Goal: Transaction & Acquisition: Purchase product/service

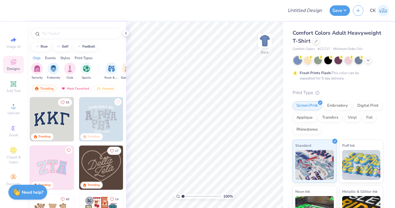
click at [319, 41] on div "Comfort Colors Adult Heavyweight T-Shirt" at bounding box center [338, 37] width 91 height 16
click at [315, 41] on icon at bounding box center [316, 40] width 3 height 3
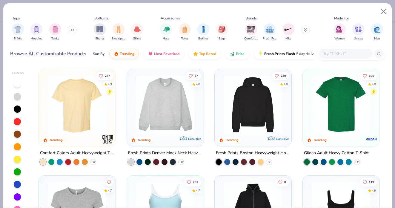
click at [337, 53] on input "text" at bounding box center [346, 53] width 46 height 7
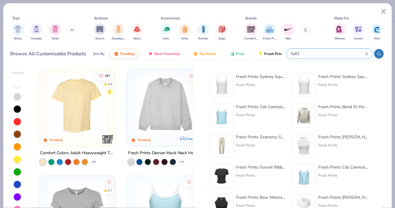
type input "fp82"
click at [227, 83] on img at bounding box center [221, 85] width 19 height 19
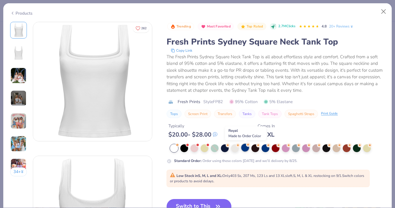
click at [245, 149] on div at bounding box center [245, 148] width 8 height 8
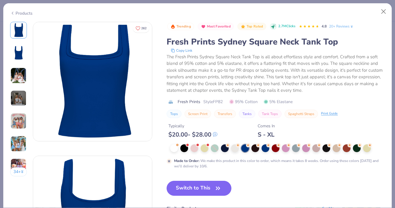
click at [250, 163] on div "Made to Order : We make this product in this color to order, which means it tak…" at bounding box center [279, 163] width 211 height 11
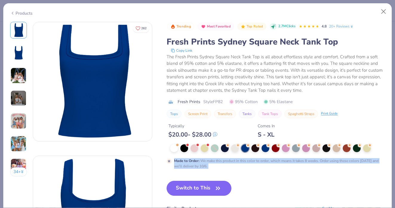
click at [250, 163] on div "Made to Order : We make this product in this color to order, which means it tak…" at bounding box center [279, 163] width 211 height 11
click at [243, 163] on div "Made to Order : We make this product in this color to order, which means it tak…" at bounding box center [279, 163] width 211 height 11
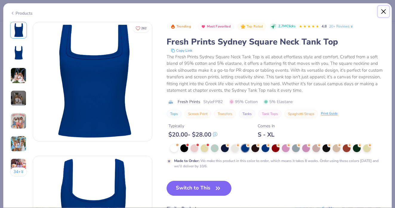
click at [383, 13] on button "Close" at bounding box center [383, 11] width 11 height 11
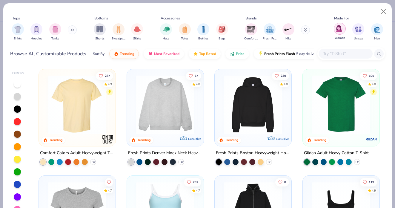
click at [339, 33] on div "filter for Women" at bounding box center [340, 29] width 12 height 12
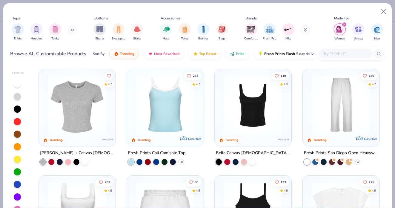
click at [49, 31] on div "Shirts Hoodies Tanks" at bounding box center [44, 32] width 69 height 22
click at [53, 31] on img "filter for Tanks" at bounding box center [55, 28] width 7 height 7
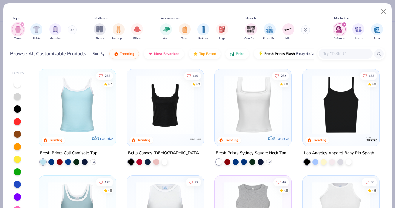
click at [150, 117] on img at bounding box center [165, 104] width 65 height 59
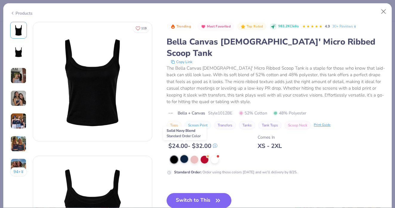
click at [186, 155] on div at bounding box center [184, 159] width 8 height 8
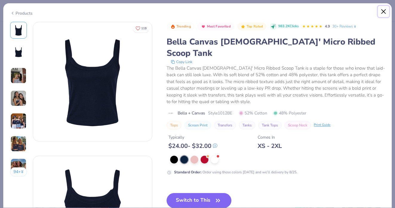
click at [384, 11] on button "Close" at bounding box center [383, 11] width 11 height 11
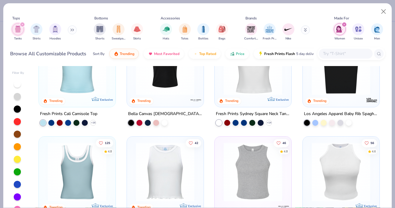
scroll to position [10, 0]
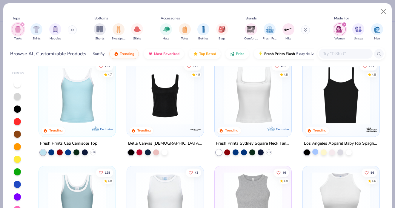
click at [316, 150] on div at bounding box center [315, 151] width 6 height 6
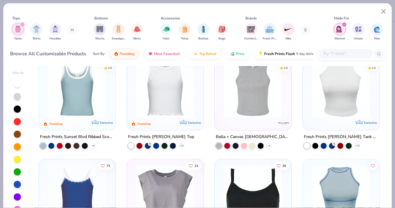
scroll to position [113, 0]
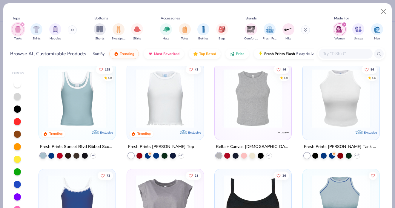
click at [348, 115] on img at bounding box center [341, 98] width 65 height 59
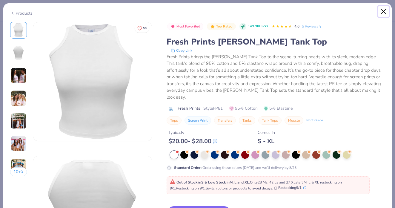
click at [387, 10] on button "Close" at bounding box center [383, 11] width 11 height 11
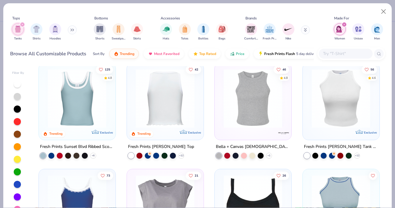
scroll to position [105, 0]
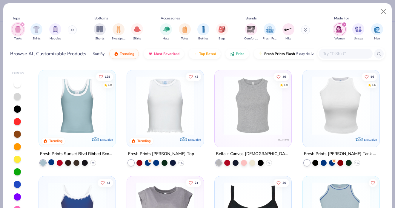
click at [50, 161] on div at bounding box center [51, 162] width 6 height 6
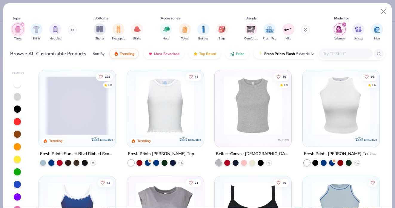
click at [85, 112] on span at bounding box center [77, 105] width 65 height 59
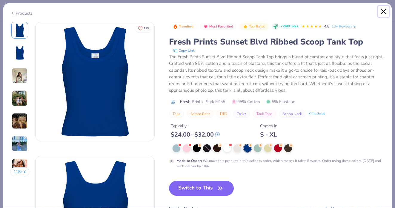
click at [385, 10] on button "Close" at bounding box center [383, 11] width 11 height 11
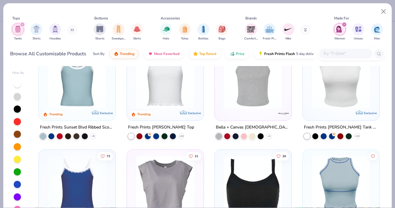
scroll to position [201, 0]
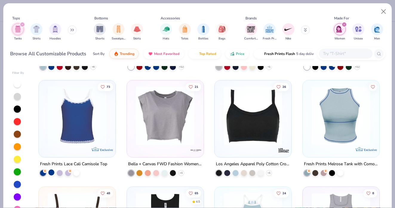
click at [51, 169] on div at bounding box center [51, 172] width 6 height 6
click at [45, 123] on img at bounding box center [12, 115] width 65 height 59
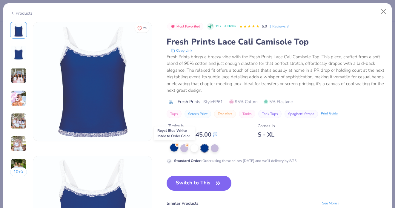
click at [176, 148] on div at bounding box center [174, 148] width 8 height 8
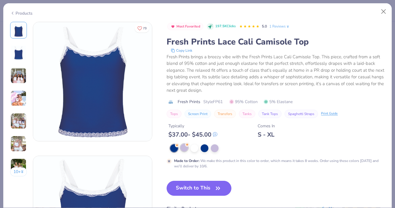
click at [185, 149] on div at bounding box center [184, 148] width 8 height 8
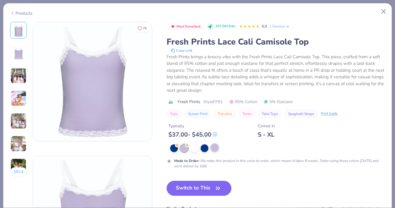
click at [216, 148] on div at bounding box center [215, 148] width 8 height 8
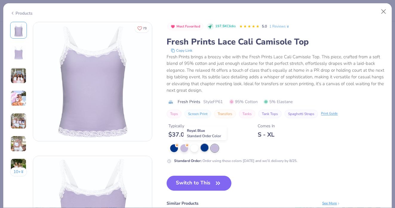
click at [205, 146] on div at bounding box center [205, 148] width 8 height 8
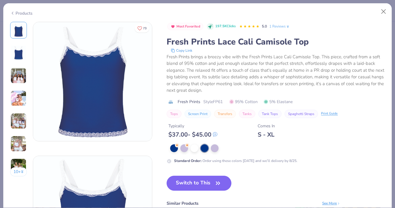
click at [198, 152] on div "Standard Order : Order using these colors today and we’ll delivery by 8/25." at bounding box center [276, 153] width 218 height 19
click at [197, 151] on div at bounding box center [277, 148] width 215 height 8
click at [196, 148] on div at bounding box center [195, 148] width 8 height 8
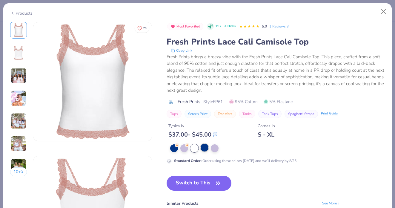
click at [204, 148] on div at bounding box center [205, 148] width 8 height 8
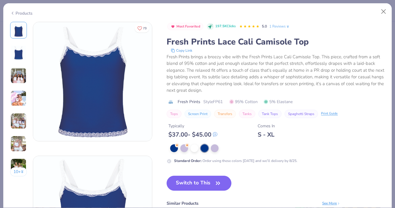
click at [20, 80] on img at bounding box center [18, 76] width 16 height 16
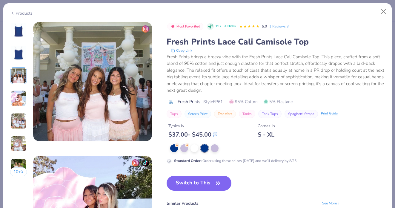
click at [19, 96] on img at bounding box center [18, 98] width 16 height 16
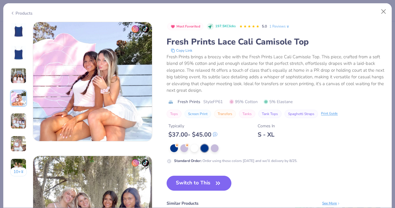
click at [21, 123] on img at bounding box center [18, 121] width 16 height 16
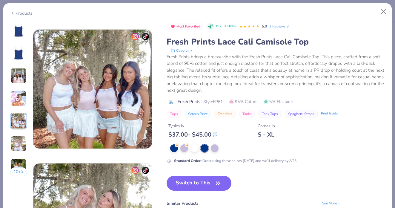
scroll to position [535, 0]
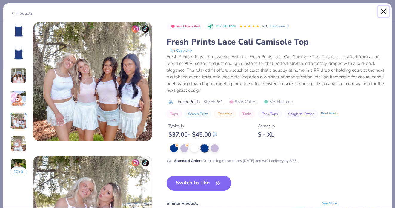
click at [383, 11] on button "Close" at bounding box center [383, 11] width 11 height 11
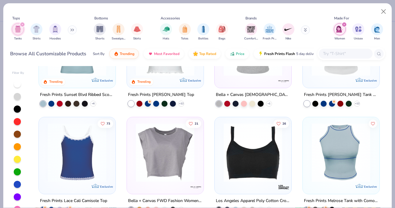
scroll to position [183, 0]
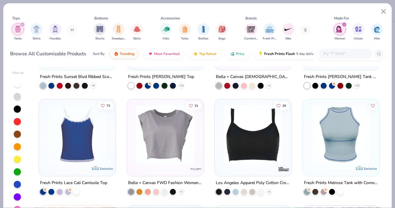
click at [85, 121] on img at bounding box center [77, 134] width 65 height 59
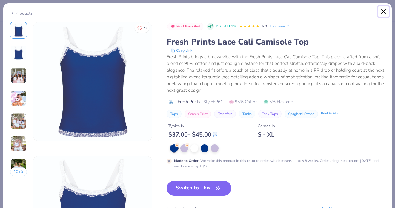
click at [389, 11] on button "Close" at bounding box center [383, 11] width 11 height 11
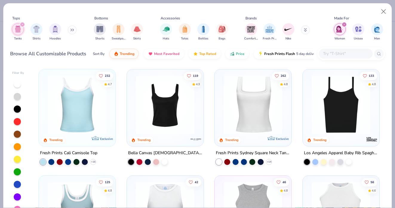
click at [69, 130] on img at bounding box center [77, 104] width 65 height 59
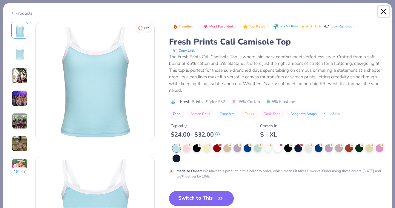
click at [384, 10] on button "Close" at bounding box center [383, 11] width 11 height 11
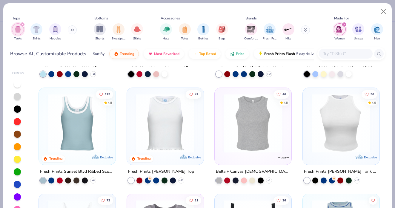
scroll to position [110, 0]
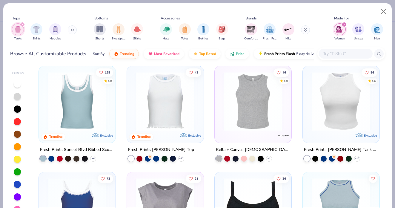
click at [168, 117] on img at bounding box center [165, 101] width 65 height 59
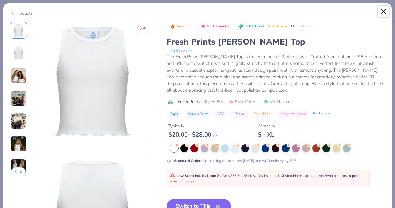
click at [384, 10] on button "Close" at bounding box center [383, 11] width 11 height 11
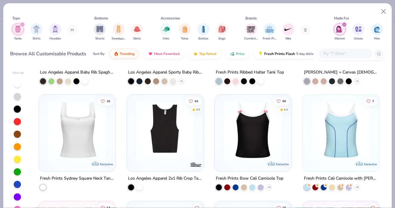
scroll to position [409, 0]
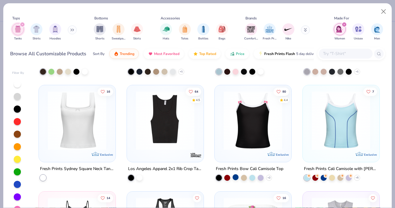
click at [235, 177] on div at bounding box center [236, 177] width 6 height 6
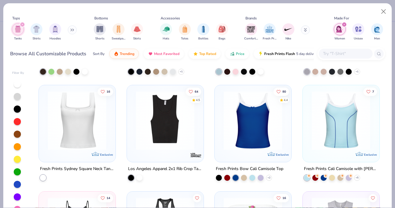
click at [245, 129] on img at bounding box center [253, 120] width 65 height 59
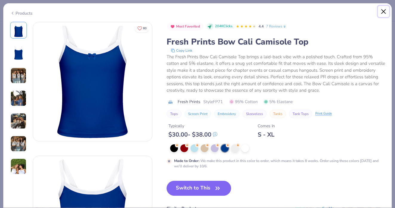
click at [386, 10] on button "Close" at bounding box center [383, 11] width 11 height 11
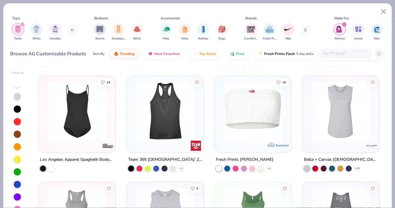
scroll to position [523, 0]
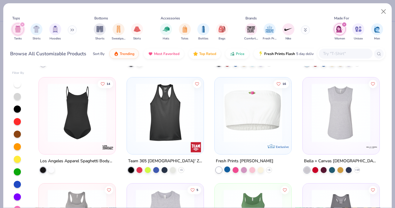
click at [228, 168] on div at bounding box center [227, 169] width 6 height 6
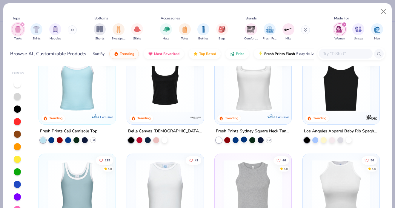
scroll to position [0, 0]
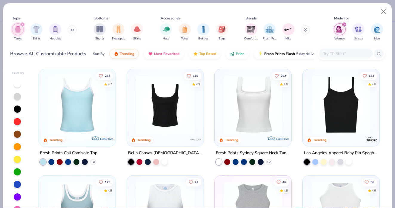
click at [17, 184] on div at bounding box center [17, 184] width 7 height 7
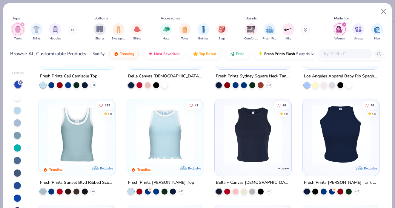
scroll to position [84, 0]
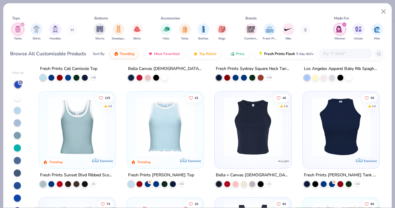
click at [243, 137] on img at bounding box center [253, 126] width 65 height 59
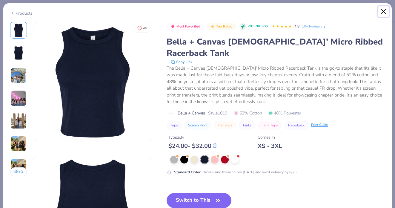
click at [385, 10] on button "Close" at bounding box center [383, 11] width 11 height 11
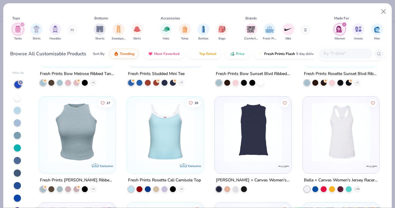
scroll to position [754, 0]
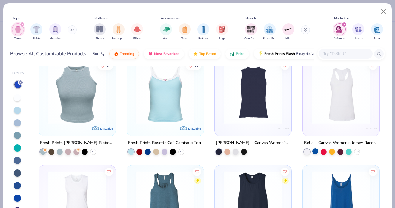
click at [317, 149] on div at bounding box center [315, 151] width 6 height 6
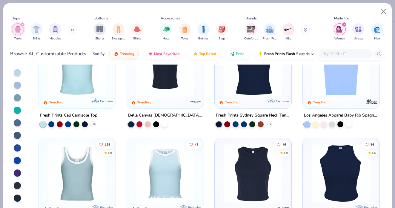
scroll to position [0, 0]
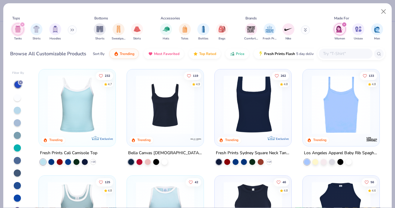
click at [20, 82] on icon at bounding box center [21, 83] width 4 height 4
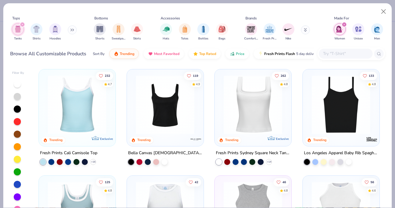
click at [22, 24] on icon "filter for Tanks" at bounding box center [23, 25] width 2 height 2
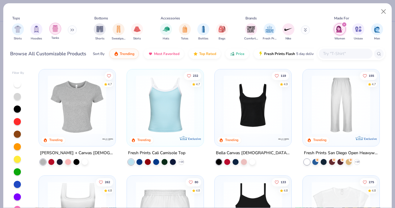
click at [57, 33] on div "filter for Tanks" at bounding box center [55, 29] width 12 height 12
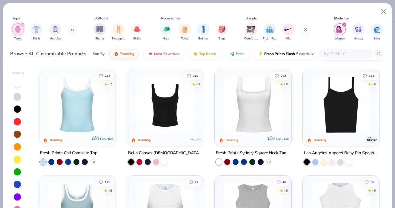
click at [232, 102] on img at bounding box center [253, 104] width 65 height 59
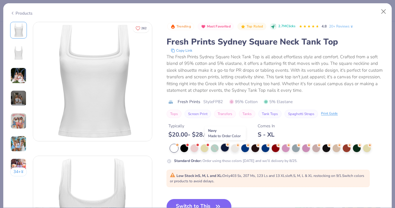
click at [224, 147] on div at bounding box center [225, 148] width 8 height 8
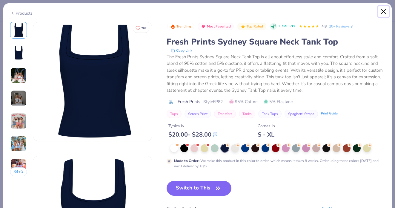
click at [383, 12] on button "Close" at bounding box center [383, 11] width 11 height 11
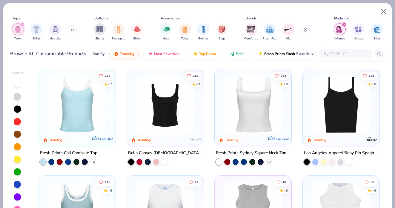
click at [81, 117] on img at bounding box center [77, 104] width 65 height 59
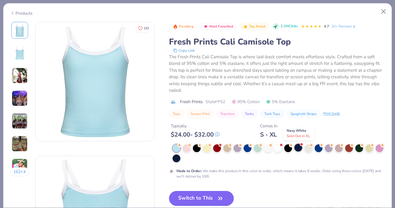
click at [299, 146] on div at bounding box center [299, 148] width 8 height 8
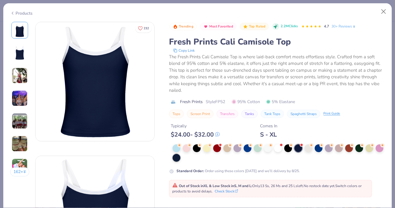
click at [179, 158] on div at bounding box center [177, 158] width 8 height 8
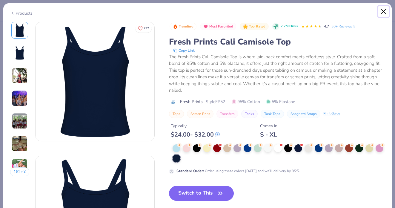
click at [379, 11] on button "Close" at bounding box center [383, 11] width 11 height 11
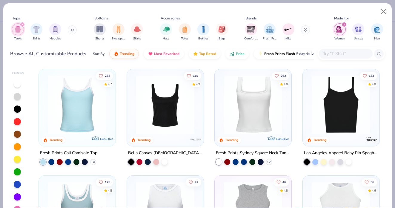
click at [162, 122] on img at bounding box center [165, 104] width 65 height 59
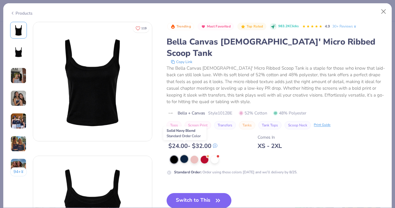
click at [186, 155] on div at bounding box center [184, 159] width 8 height 8
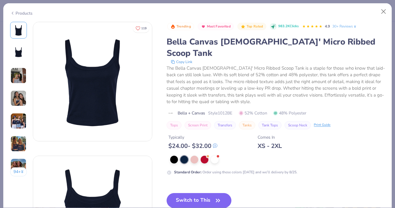
scroll to position [3, 0]
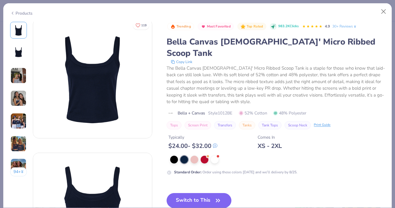
click at [19, 78] on img at bounding box center [18, 76] width 16 height 16
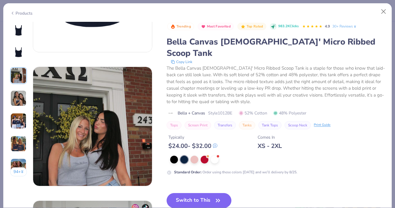
click at [18, 99] on img at bounding box center [18, 98] width 16 height 16
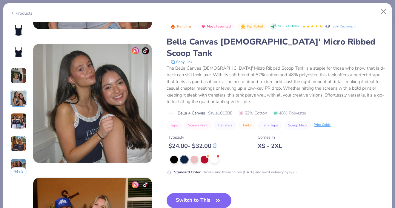
scroll to position [402, 0]
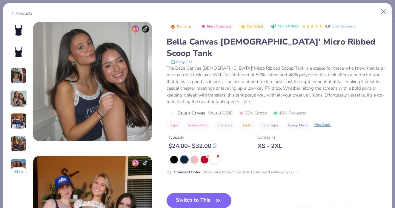
click at [18, 126] on img at bounding box center [18, 121] width 16 height 16
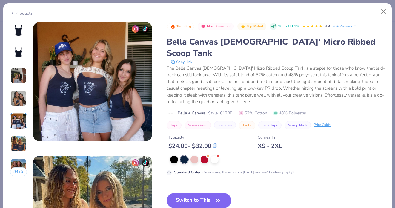
click at [21, 143] on img at bounding box center [18, 144] width 16 height 16
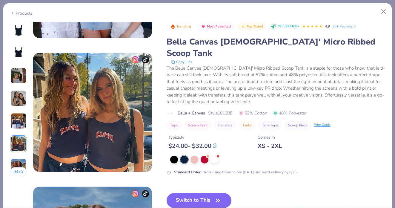
scroll to position [669, 0]
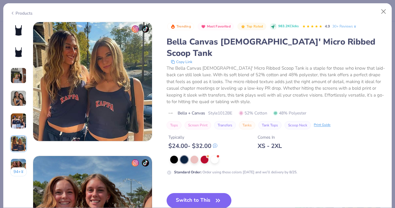
click at [22, 166] on img at bounding box center [18, 166] width 16 height 16
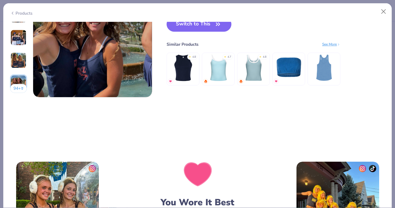
scroll to position [728, 0]
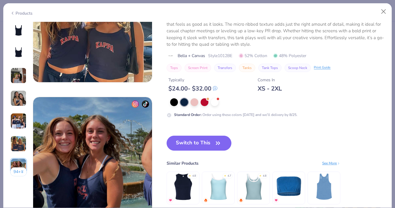
click at [237, 34] on div "The Bella Canvas Ladies' Micro Ribbed Scoop Tank is a staple for those who know…" at bounding box center [276, 27] width 218 height 40
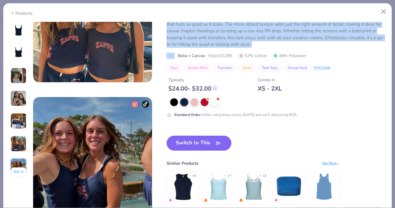
click at [233, 34] on div "The Bella Canvas Ladies' Micro Ribbed Scoop Tank is a staple for those who know…" at bounding box center [276, 27] width 218 height 40
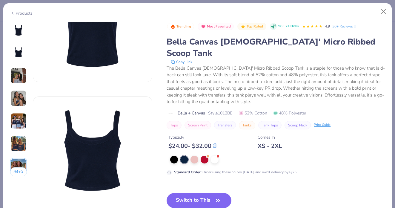
scroll to position [0, 0]
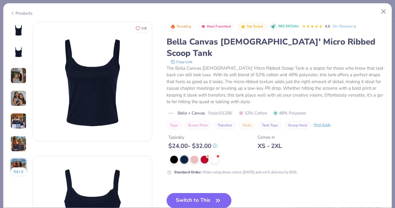
click at [279, 59] on div "Copy Link" at bounding box center [276, 62] width 218 height 6
click at [386, 11] on button "Close" at bounding box center [383, 11] width 11 height 11
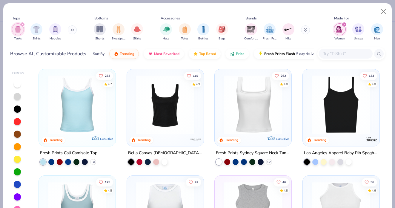
click at [344, 122] on img at bounding box center [341, 104] width 65 height 59
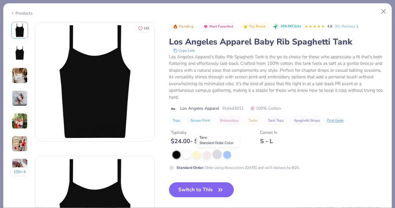
click at [217, 157] on div at bounding box center [217, 154] width 8 height 8
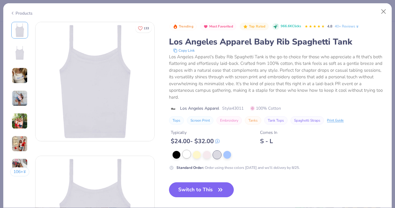
click at [191, 155] on div at bounding box center [187, 154] width 8 height 8
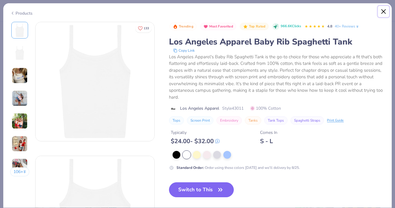
click at [382, 13] on button "Close" at bounding box center [383, 11] width 11 height 11
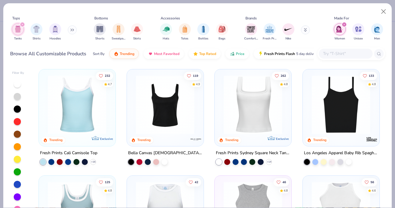
click at [337, 51] on input "text" at bounding box center [346, 53] width 46 height 7
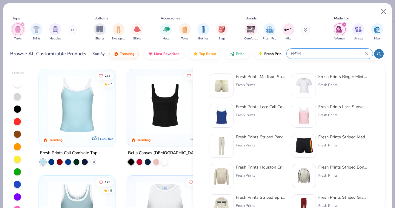
type input "FP16"
click at [246, 82] on div "Fresh Prints Madison Shorts Fresh Prints" at bounding box center [261, 85] width 50 height 24
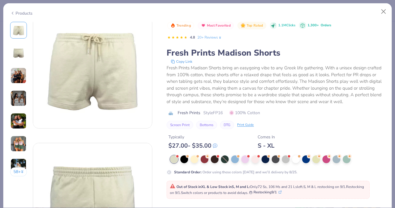
scroll to position [15, 0]
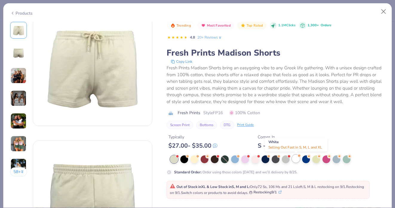
click at [295, 160] on div at bounding box center [296, 159] width 8 height 8
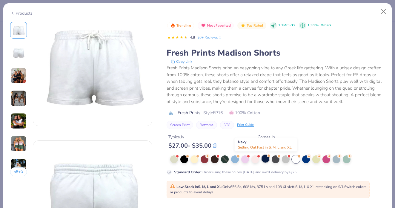
click at [267, 160] on div at bounding box center [266, 159] width 8 height 8
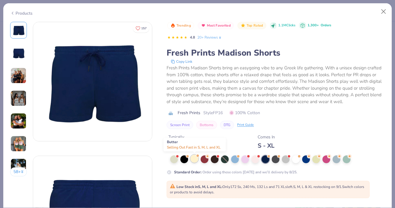
click at [192, 159] on div at bounding box center [195, 159] width 8 height 8
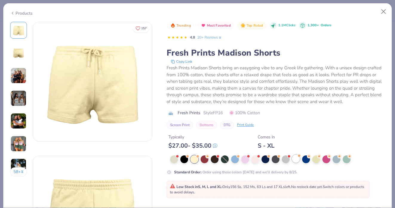
click at [298, 162] on div at bounding box center [296, 159] width 8 height 8
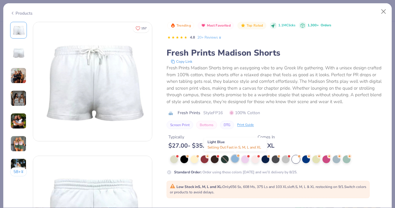
click at [237, 159] on div at bounding box center [235, 159] width 8 height 8
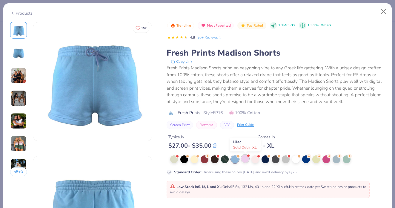
click at [249, 159] on div at bounding box center [245, 159] width 8 height 8
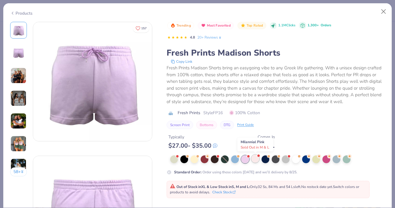
click at [256, 159] on div at bounding box center [256, 159] width 8 height 8
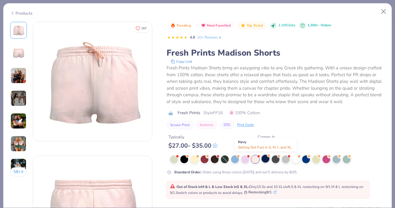
click at [263, 160] on div at bounding box center [266, 159] width 8 height 8
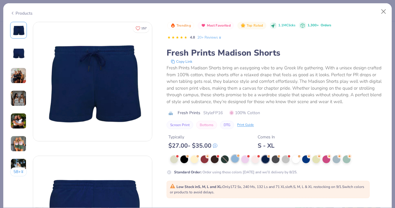
click at [232, 156] on div at bounding box center [235, 159] width 8 height 8
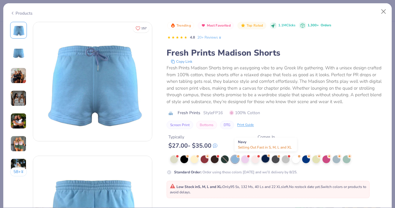
click at [269, 159] on div at bounding box center [266, 159] width 8 height 8
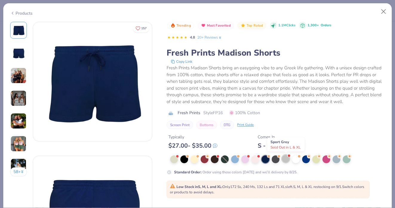
click at [286, 159] on div at bounding box center [286, 159] width 8 height 8
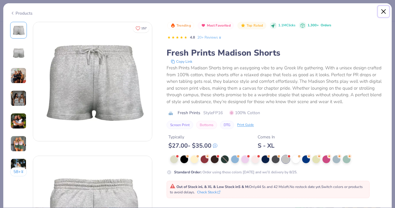
click at [383, 11] on button "Close" at bounding box center [383, 11] width 11 height 11
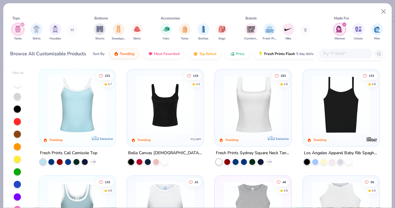
click at [337, 52] on input "text" at bounding box center [346, 53] width 46 height 7
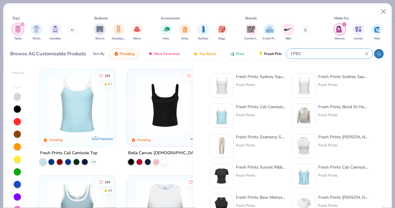
type input "FP82"
click at [226, 84] on img at bounding box center [221, 85] width 19 height 19
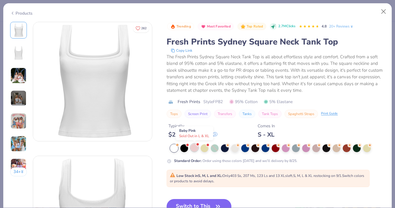
click at [196, 148] on div at bounding box center [195, 148] width 8 height 8
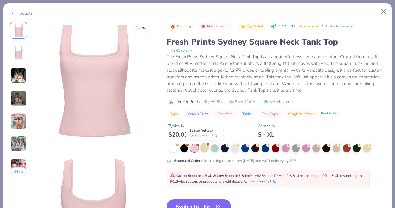
click at [205, 151] on div at bounding box center [205, 148] width 8 height 8
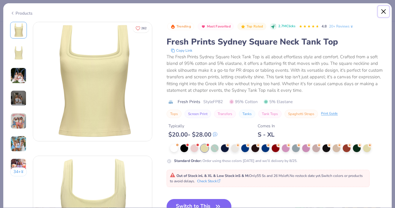
click at [384, 11] on button "Close" at bounding box center [383, 11] width 11 height 11
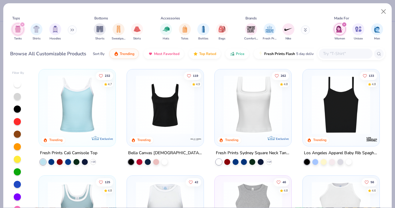
click at [342, 98] on img at bounding box center [341, 104] width 65 height 59
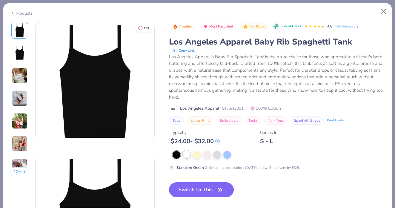
click at [186, 155] on div at bounding box center [187, 154] width 8 height 8
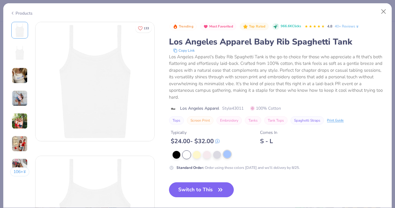
click at [227, 153] on div at bounding box center [227, 154] width 8 height 8
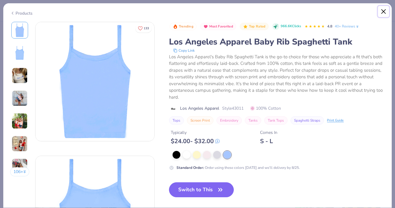
click at [384, 10] on button "Close" at bounding box center [383, 11] width 11 height 11
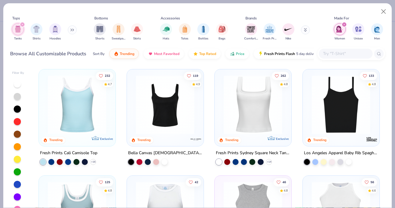
click at [176, 122] on img at bounding box center [165, 104] width 65 height 59
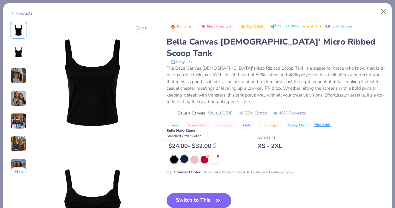
click at [183, 155] on div at bounding box center [184, 159] width 8 height 8
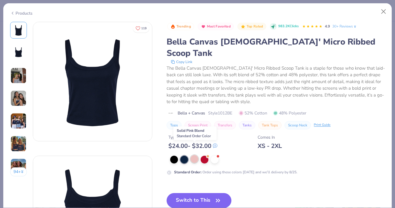
click at [197, 155] on div at bounding box center [195, 159] width 8 height 8
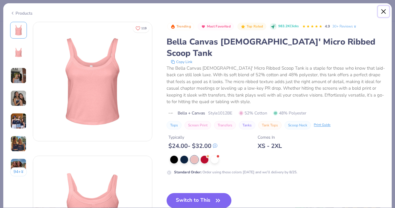
click at [384, 11] on button "Close" at bounding box center [383, 11] width 11 height 11
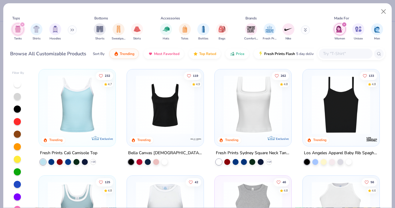
click at [331, 53] on input "text" at bounding box center [346, 53] width 46 height 7
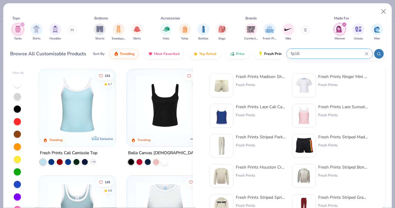
type input "fp16"
click at [227, 91] on img at bounding box center [221, 85] width 19 height 19
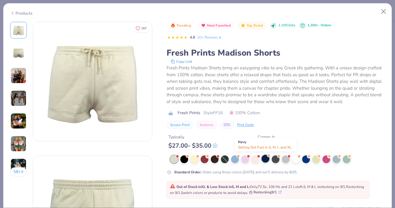
click at [264, 160] on div at bounding box center [266, 159] width 8 height 8
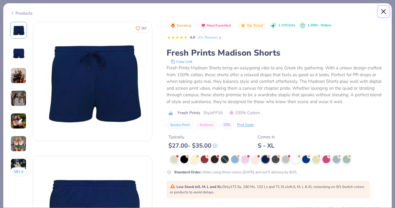
click at [383, 14] on button "Close" at bounding box center [383, 11] width 11 height 11
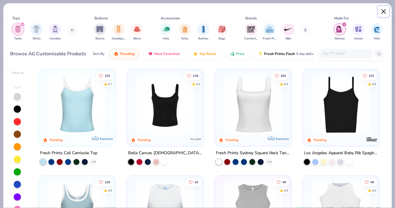
click at [383, 13] on button "Close" at bounding box center [383, 11] width 11 height 11
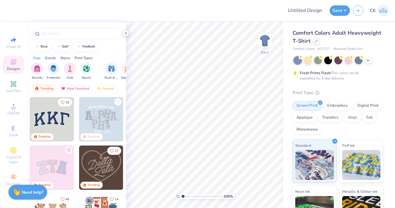
click at [126, 33] on icon at bounding box center [126, 33] width 5 height 5
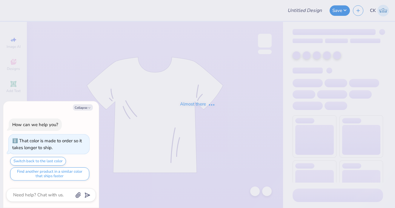
type textarea "x"
type input "possible summer shorts"
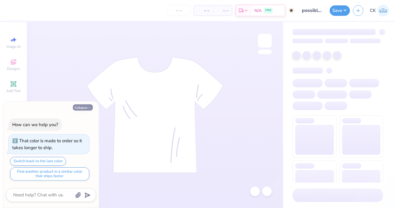
click at [84, 107] on button "Collapse" at bounding box center [83, 107] width 20 height 6
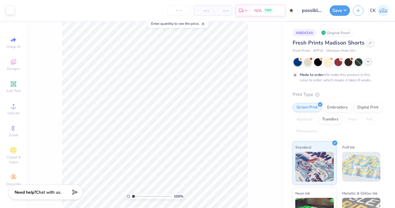
click at [369, 62] on icon at bounding box center [368, 61] width 5 height 5
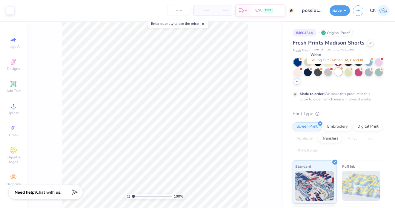
click at [341, 73] on div at bounding box center [339, 72] width 8 height 8
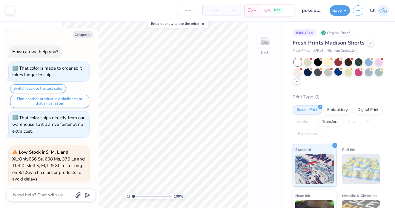
scroll to position [139, 0]
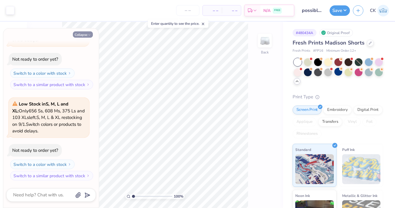
click at [91, 36] on button "Collapse" at bounding box center [83, 34] width 20 height 6
type textarea "x"
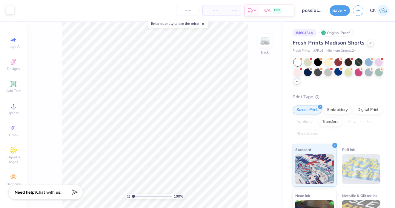
click at [11, 10] on div at bounding box center [10, 10] width 8 height 8
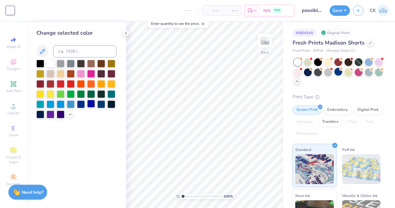
click at [89, 105] on div at bounding box center [91, 104] width 8 height 8
click at [123, 35] on div at bounding box center [126, 33] width 7 height 7
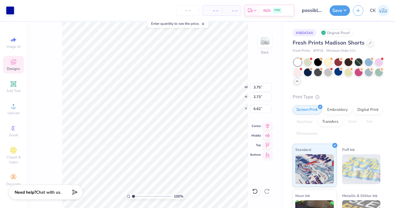
type input "6.59"
click at [59, 143] on div "100 % Back W 3.75 3.75 " H 2.73 2.73 " Y 6.59 6.59 " Center Middle Top Bottom" at bounding box center [155, 115] width 256 height 186
click at [186, 14] on input "number" at bounding box center [187, 10] width 23 height 11
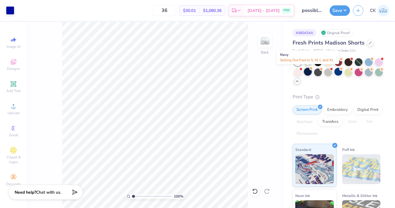
type input "36"
click at [310, 72] on div at bounding box center [308, 72] width 8 height 8
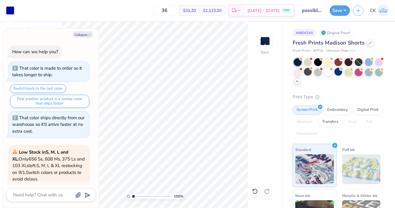
scroll to position [230, 0]
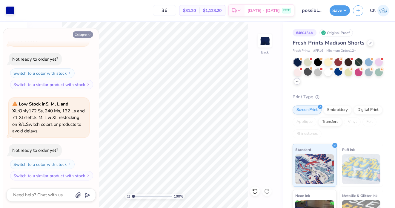
click at [89, 36] on icon "button" at bounding box center [90, 35] width 4 height 4
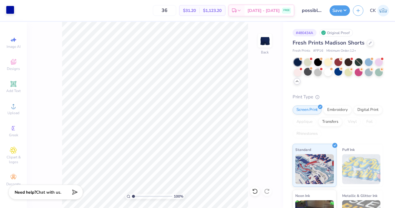
click at [12, 13] on div at bounding box center [10, 10] width 8 height 8
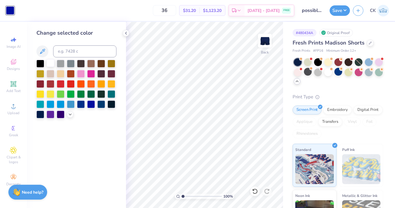
click at [51, 65] on div at bounding box center [51, 63] width 8 height 8
click at [126, 32] on icon at bounding box center [126, 33] width 5 height 5
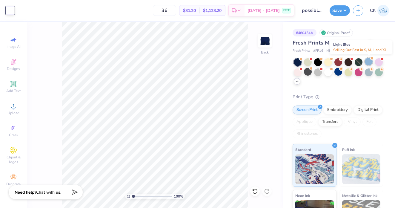
click at [367, 60] on div at bounding box center [369, 62] width 8 height 8
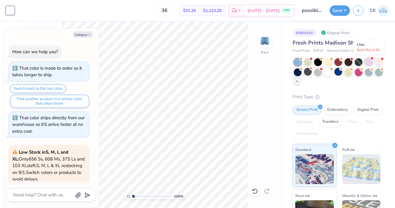
scroll to position [321, 0]
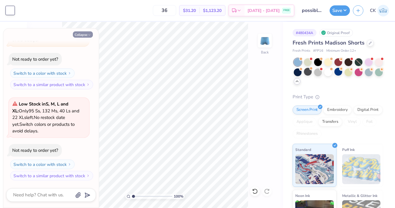
click at [87, 35] on button "Collapse" at bounding box center [83, 34] width 20 height 6
type textarea "x"
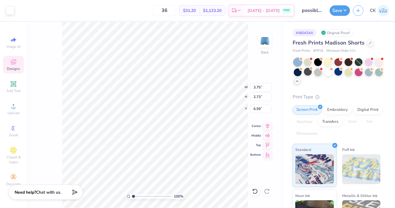
type input "6.65"
click at [61, 143] on div "100 % Back W 3.75 3.75 " H 2.73 2.73 " Y 6.65 6.65 " Center Middle Top Bottom" at bounding box center [155, 115] width 256 height 186
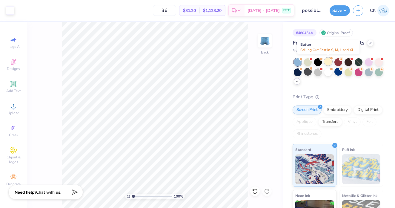
click at [330, 62] on div at bounding box center [328, 62] width 8 height 8
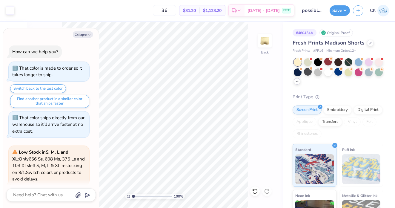
scroll to position [413, 0]
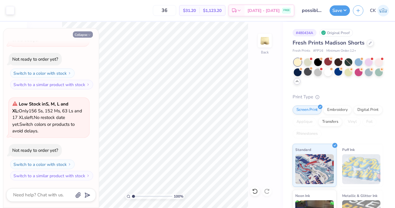
click at [89, 35] on icon "button" at bounding box center [90, 35] width 4 height 4
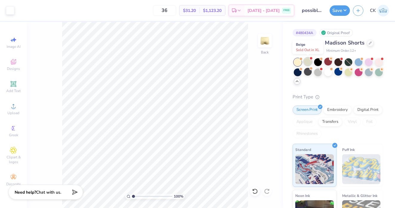
click at [309, 59] on div at bounding box center [308, 62] width 8 height 8
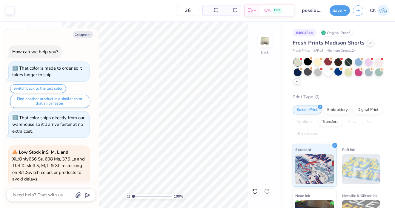
scroll to position [504, 0]
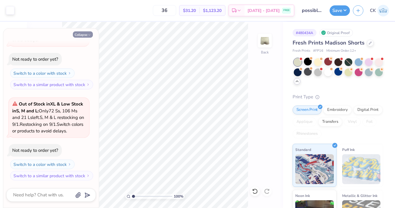
click at [88, 34] on icon "button" at bounding box center [90, 35] width 4 height 4
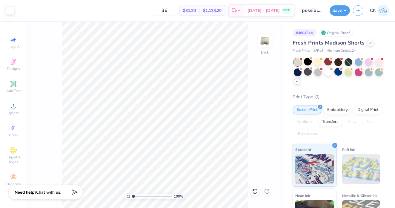
click at [298, 80] on icon at bounding box center [297, 81] width 5 height 5
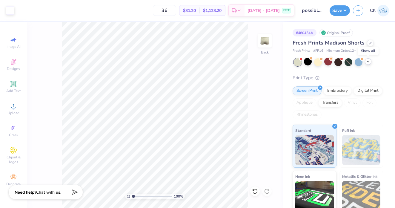
click at [368, 63] on icon at bounding box center [368, 61] width 5 height 5
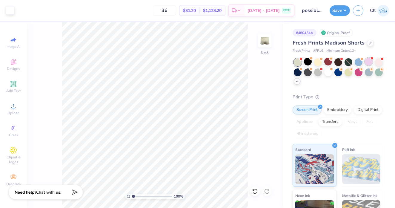
click at [368, 60] on div at bounding box center [369, 62] width 8 height 8
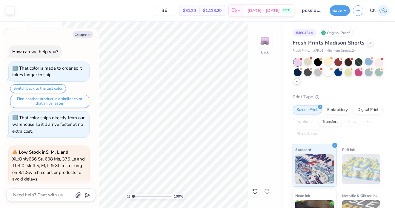
scroll to position [595, 0]
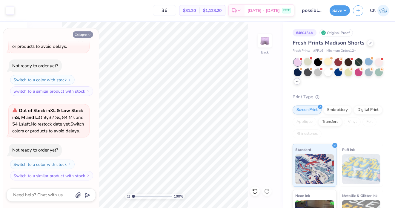
click at [85, 33] on button "Collapse" at bounding box center [83, 34] width 20 height 6
type textarea "x"
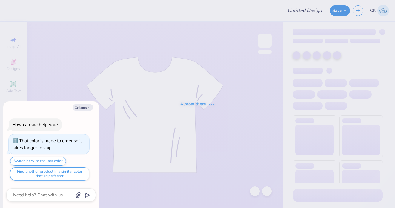
type textarea "x"
type input "possible summer shorts"
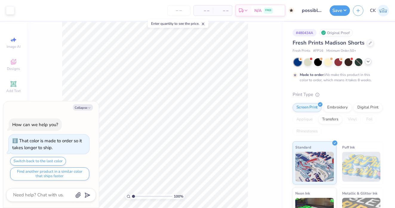
click at [368, 61] on icon at bounding box center [368, 61] width 5 height 5
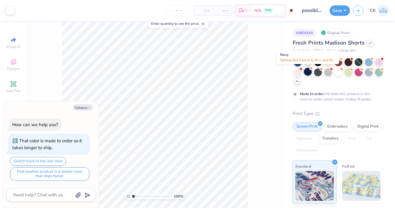
click at [309, 72] on div at bounding box center [308, 72] width 8 height 8
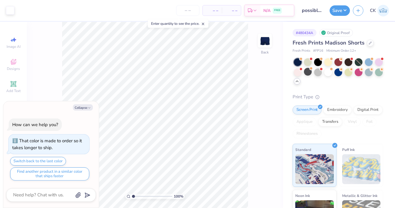
scroll to position [139, 0]
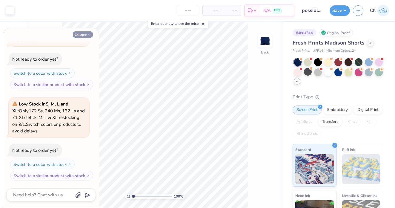
click at [84, 33] on button "Collapse" at bounding box center [83, 34] width 20 height 6
type textarea "x"
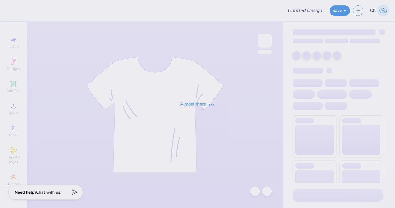
type input "possible summer set tank"
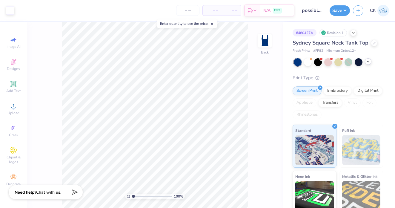
click at [369, 60] on icon at bounding box center [368, 61] width 5 height 5
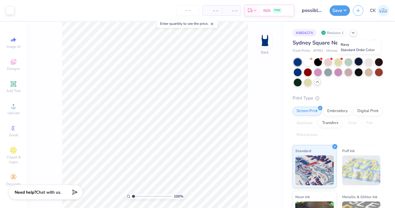
click at [359, 62] on div at bounding box center [359, 62] width 8 height 8
click at [214, 23] on icon at bounding box center [212, 24] width 4 height 4
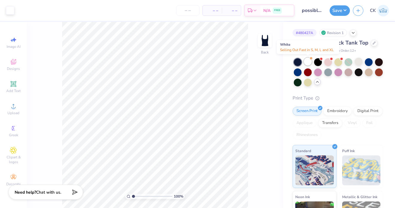
click at [307, 61] on div at bounding box center [308, 62] width 8 height 8
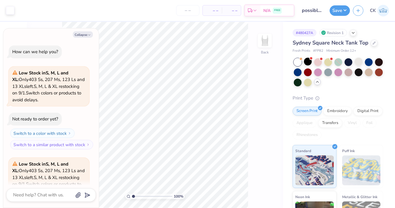
scroll to position [60, 0]
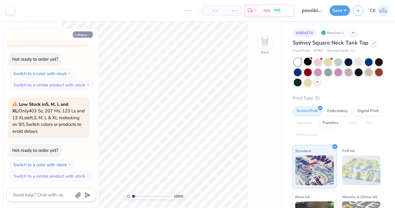
click at [84, 33] on button "Collapse" at bounding box center [83, 34] width 20 height 6
type textarea "x"
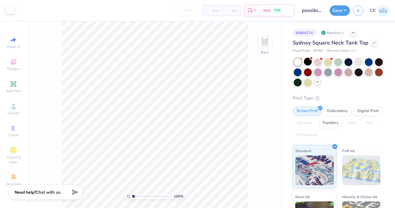
click at [8, 10] on div at bounding box center [10, 10] width 8 height 8
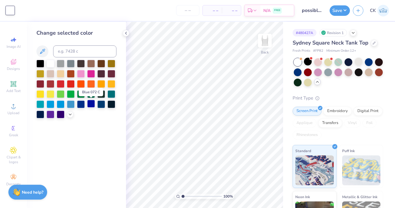
click at [89, 103] on div at bounding box center [91, 104] width 8 height 8
click at [126, 35] on icon at bounding box center [126, 33] width 5 height 5
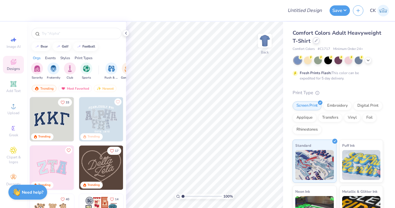
click at [315, 40] on icon at bounding box center [316, 40] width 3 height 3
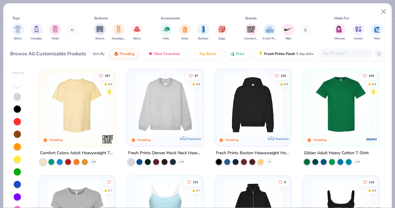
click at [336, 51] on input "text" at bounding box center [346, 53] width 46 height 7
paste input "PC78H"
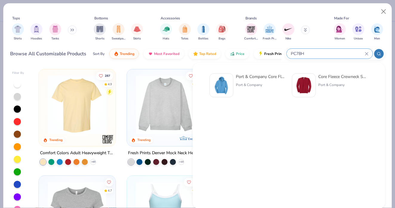
type input "PC78H"
click at [229, 82] on img at bounding box center [221, 85] width 19 height 19
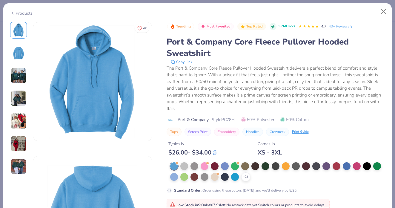
scroll to position [32, 0]
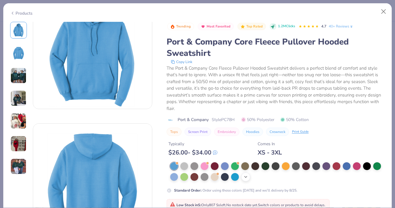
click at [247, 177] on icon at bounding box center [245, 176] width 5 height 5
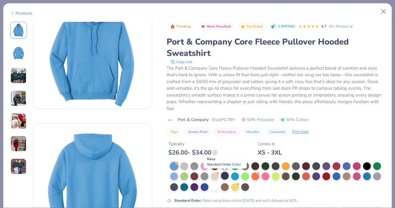
click at [225, 176] on div at bounding box center [225, 176] width 8 height 8
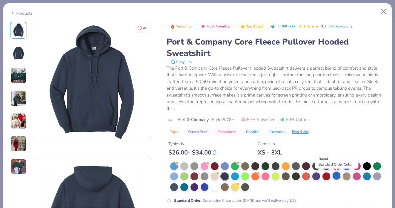
click at [337, 176] on div at bounding box center [337, 176] width 8 height 8
